Goal: Task Accomplishment & Management: Manage account settings

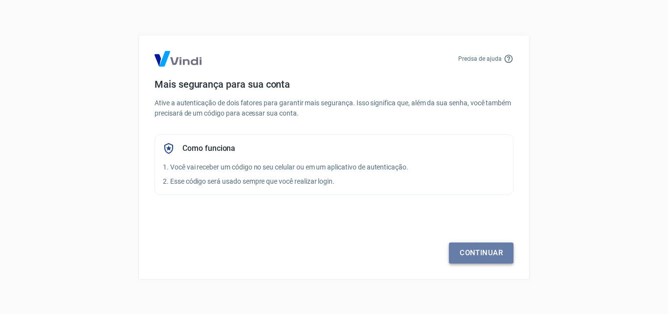
click at [502, 255] on link "Continuar" at bounding box center [481, 252] width 65 height 21
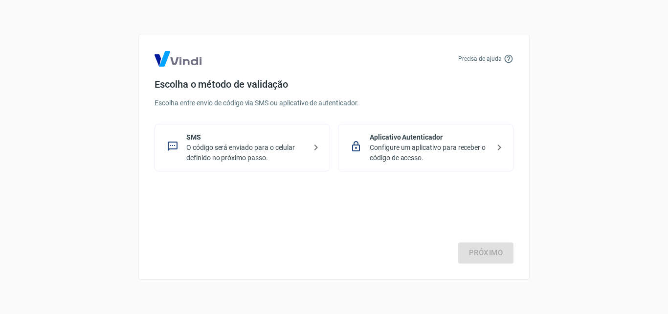
click at [502, 255] on div "Próximo" at bounding box center [334, 223] width 359 height 80
